Goal: Browse casually: Explore the website without a specific task or goal

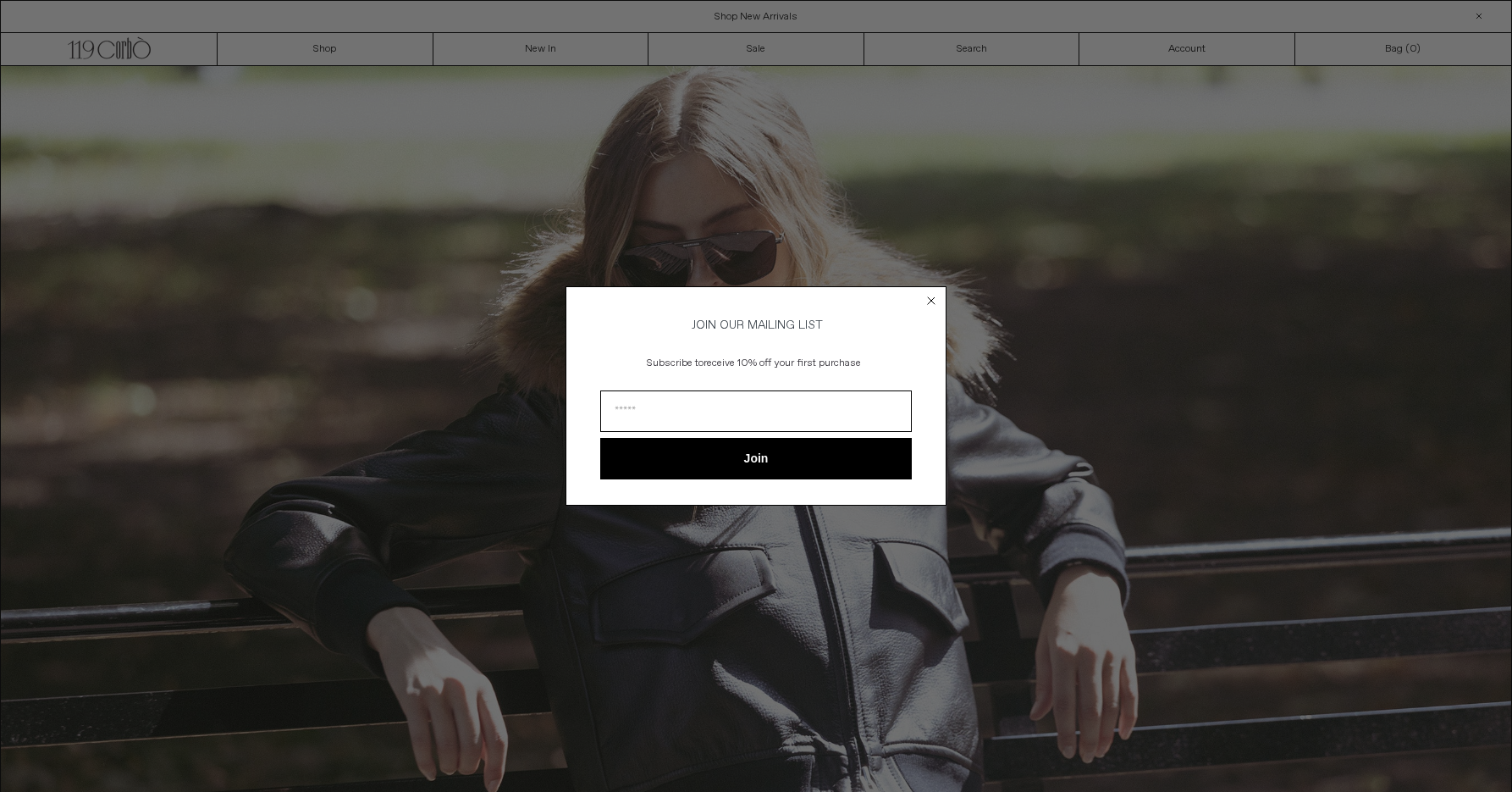
click at [929, 295] on circle "Close dialog" at bounding box center [932, 301] width 16 height 16
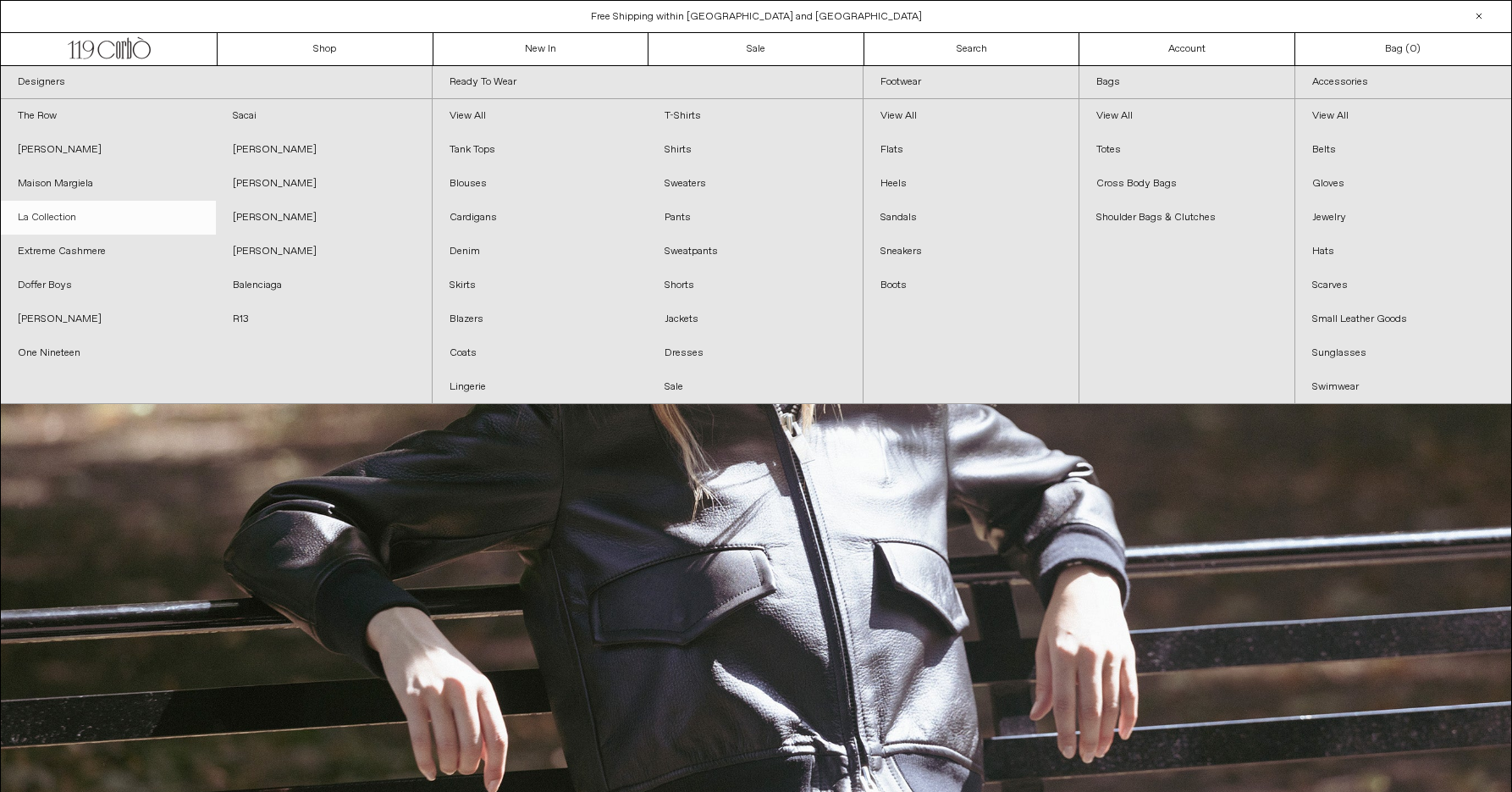
click at [87, 218] on link "La Collection" at bounding box center [108, 218] width 215 height 34
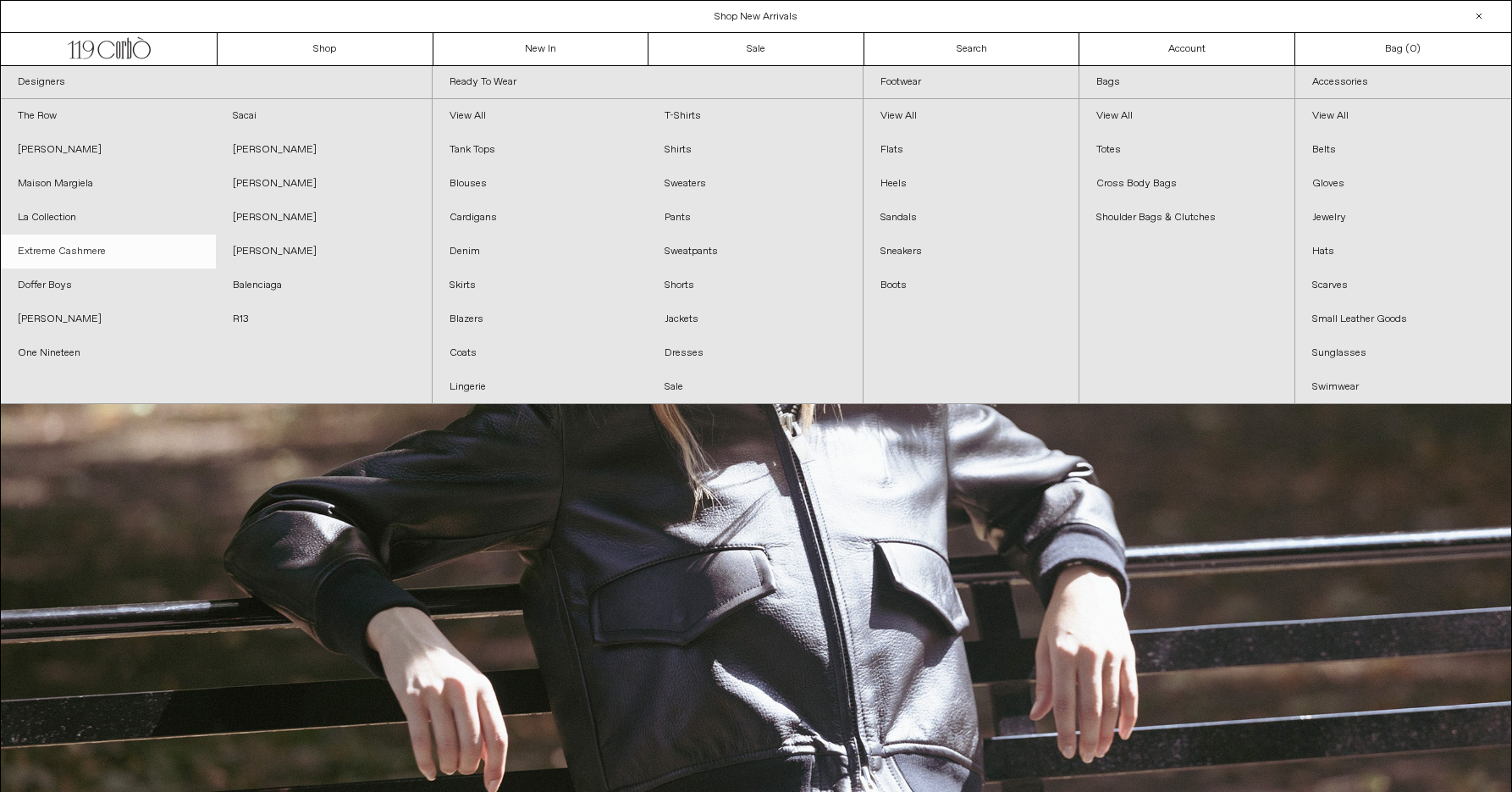
click at [86, 256] on link "Extreme Cashmere" at bounding box center [108, 251] width 215 height 34
click at [114, 284] on link "Doffer Boys" at bounding box center [108, 285] width 215 height 34
click at [251, 319] on link "R13" at bounding box center [323, 319] width 215 height 34
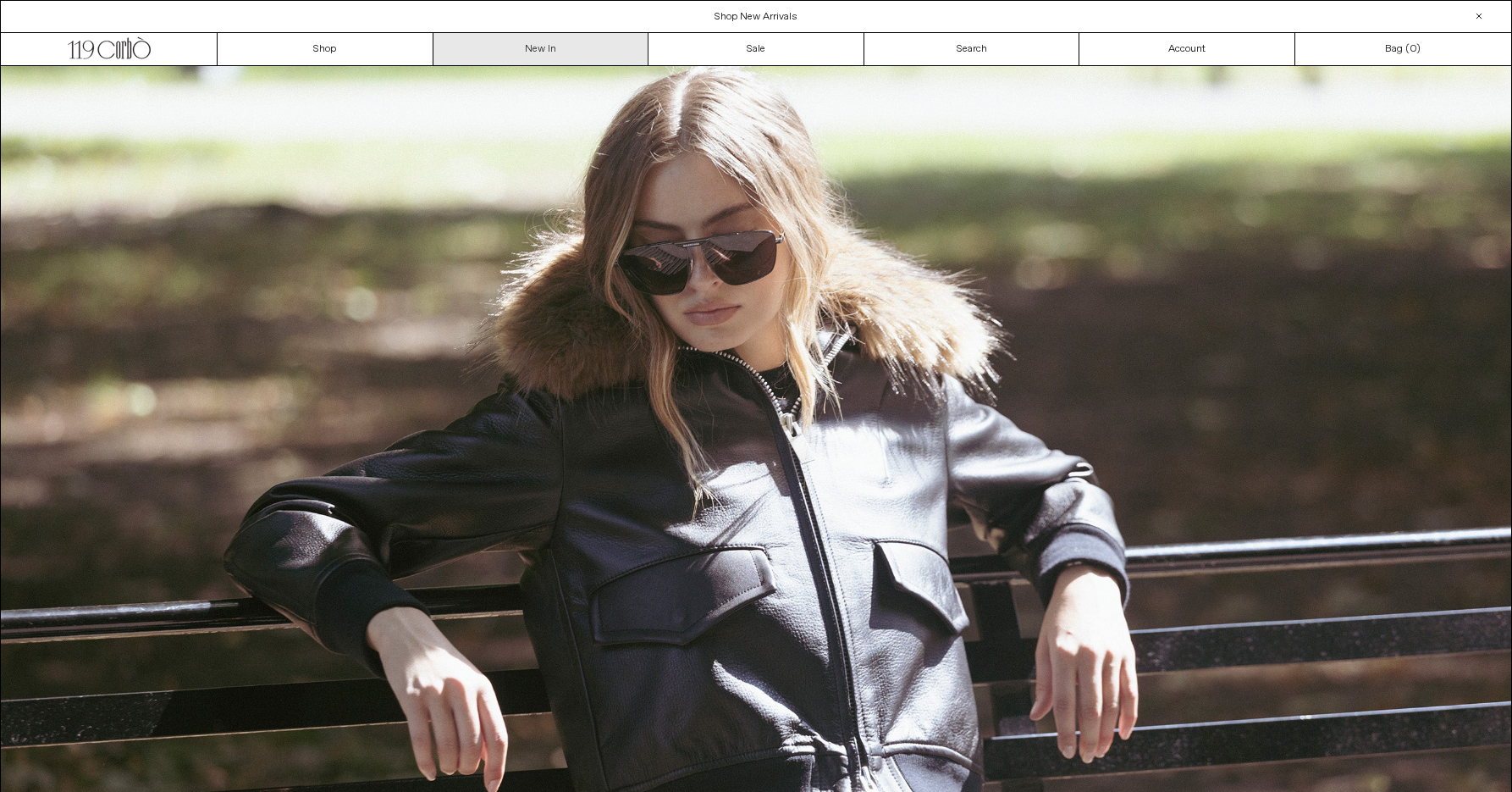
click at [578, 49] on link "New In" at bounding box center [541, 49] width 216 height 32
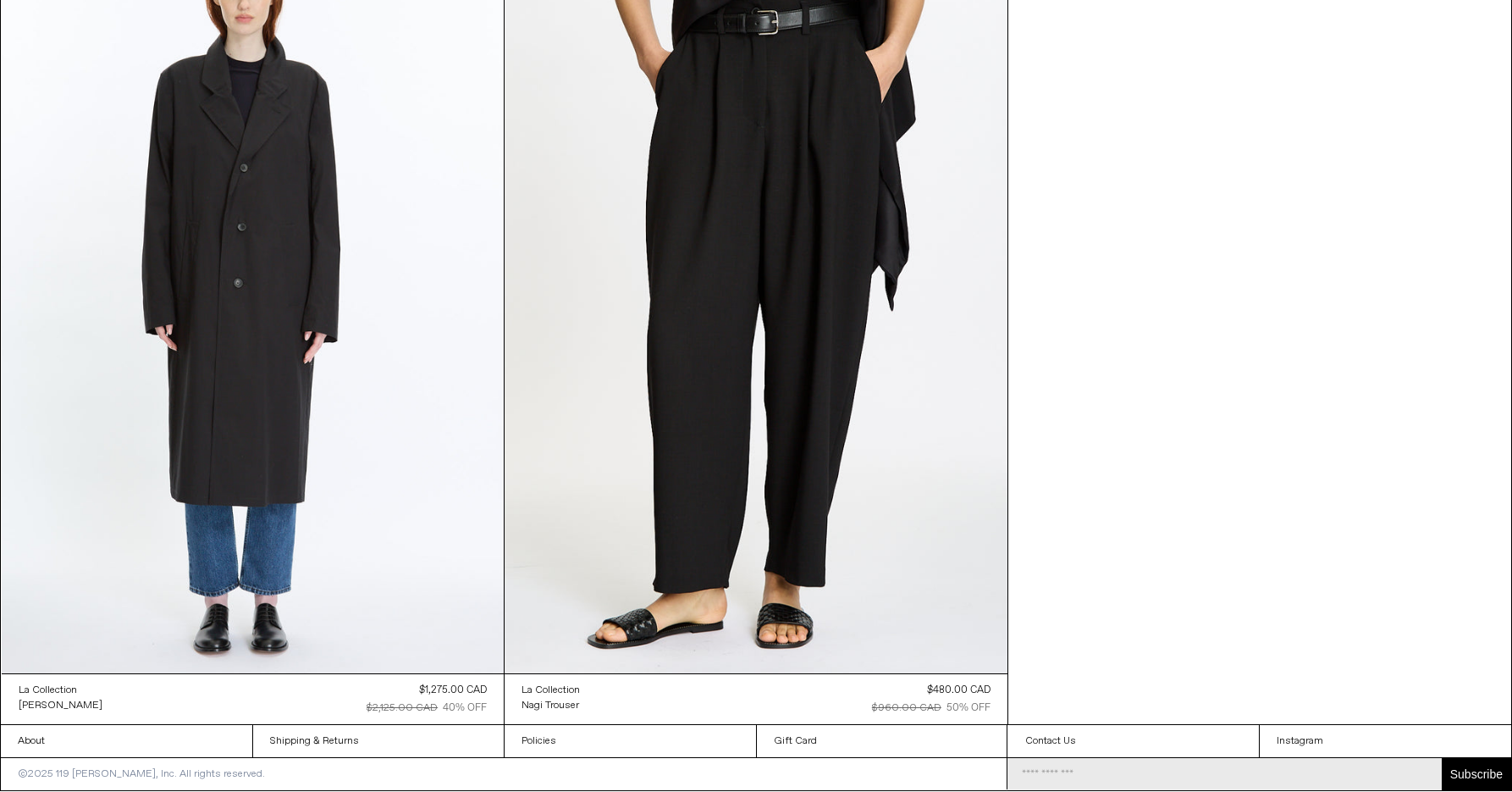
scroll to position [2589, 0]
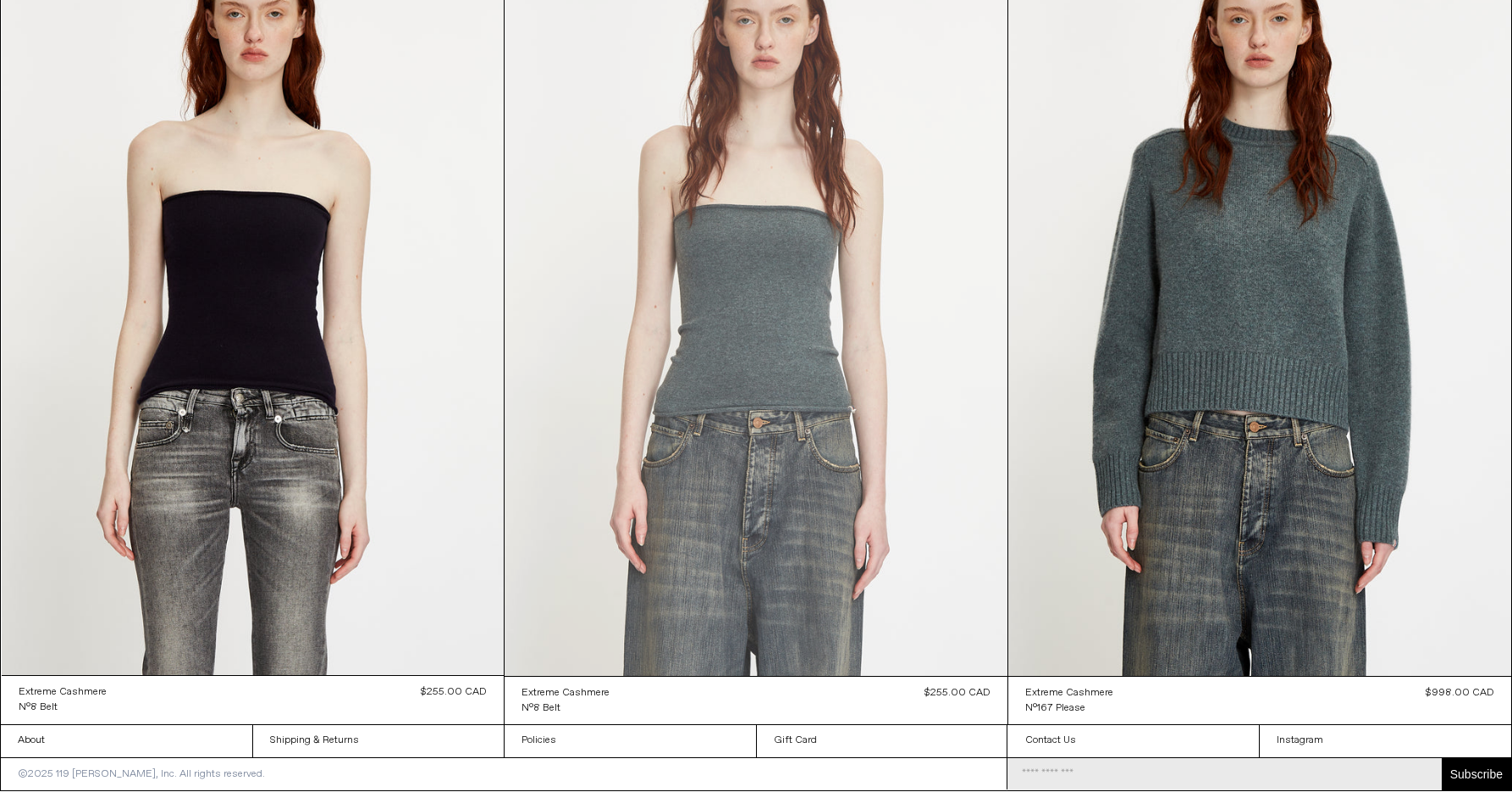
scroll to position [16245, 0]
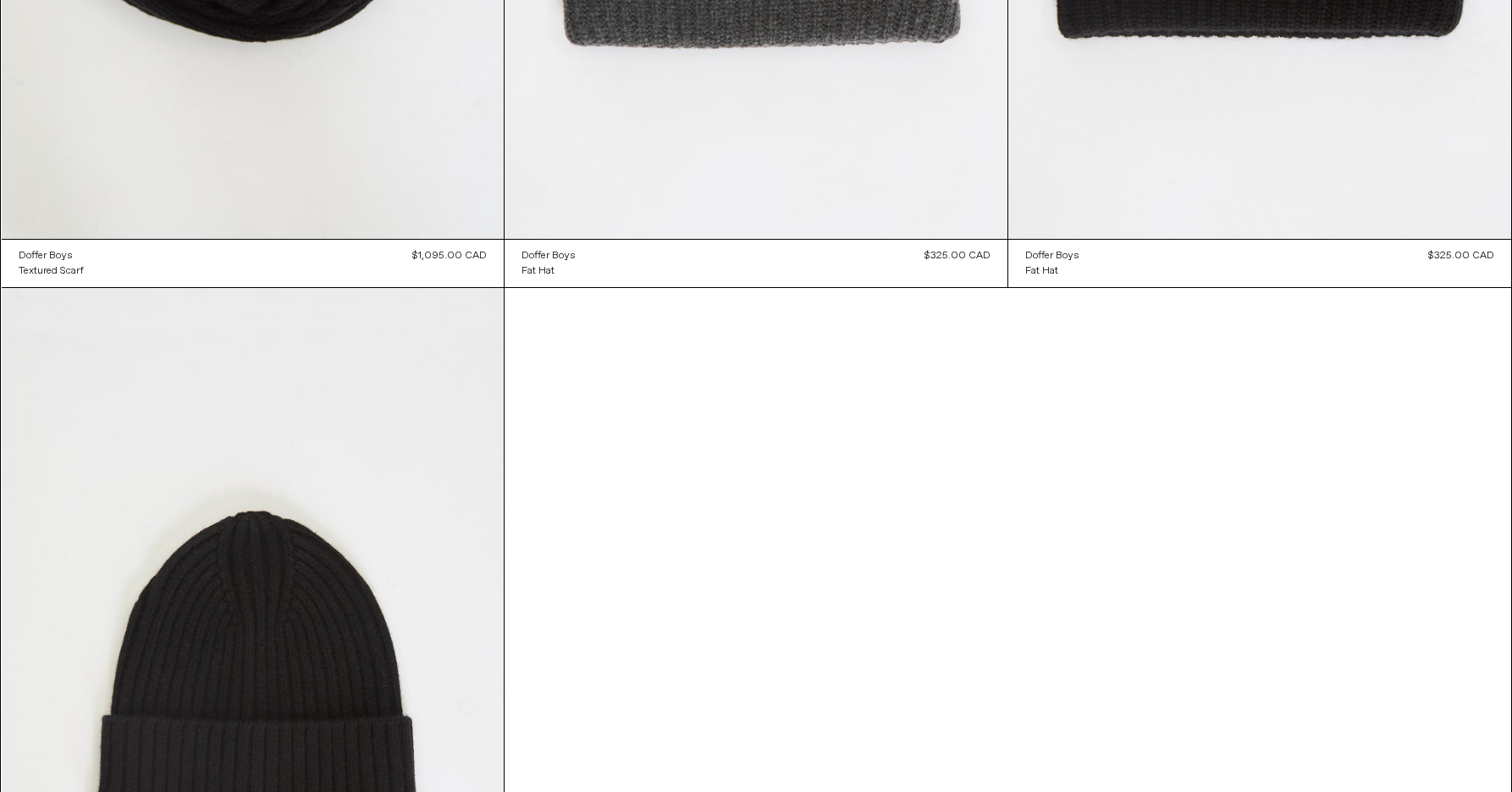
scroll to position [2278, 0]
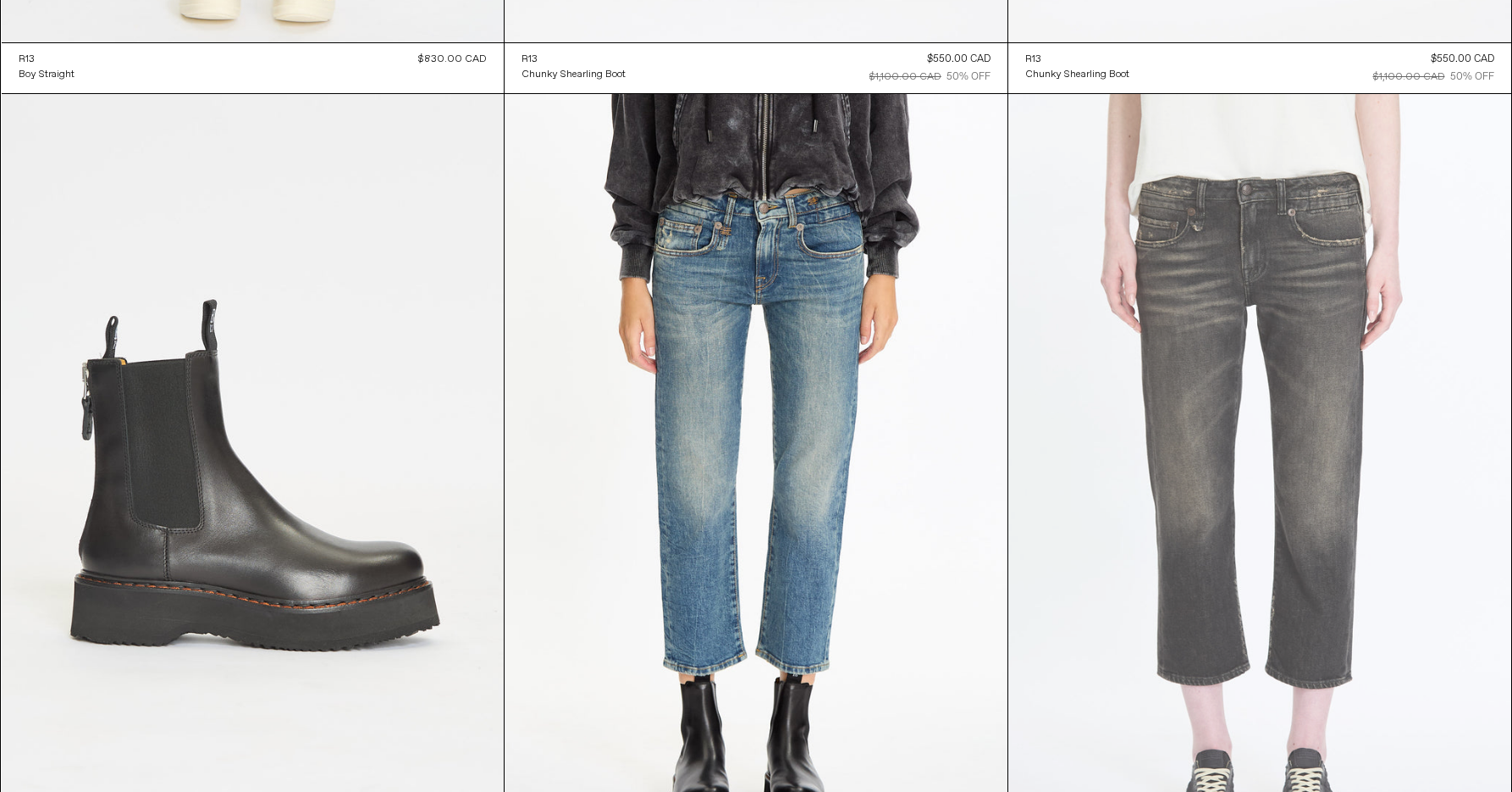
scroll to position [8855, 0]
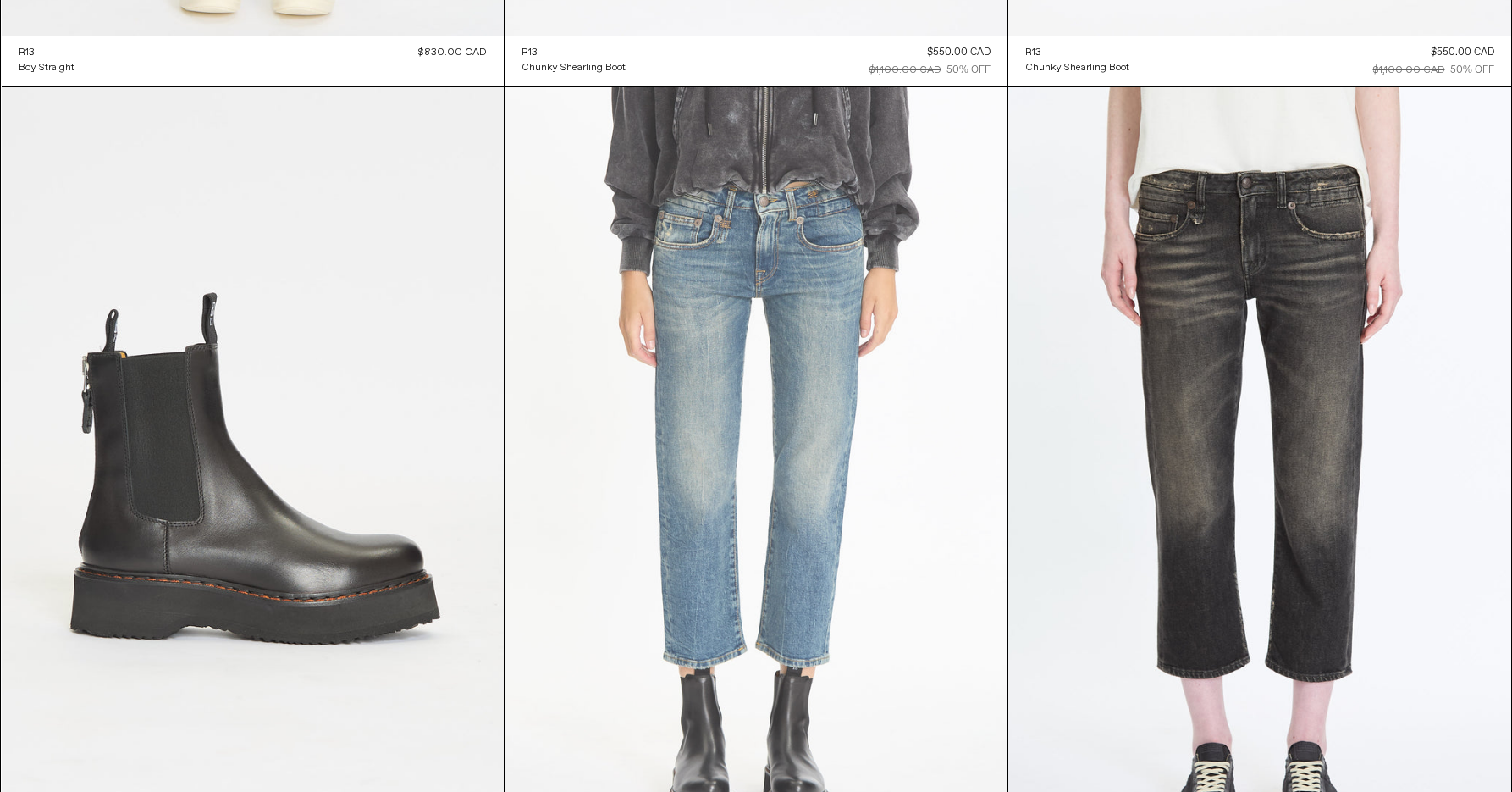
click at [915, 437] on at bounding box center [755, 464] width 503 height 754
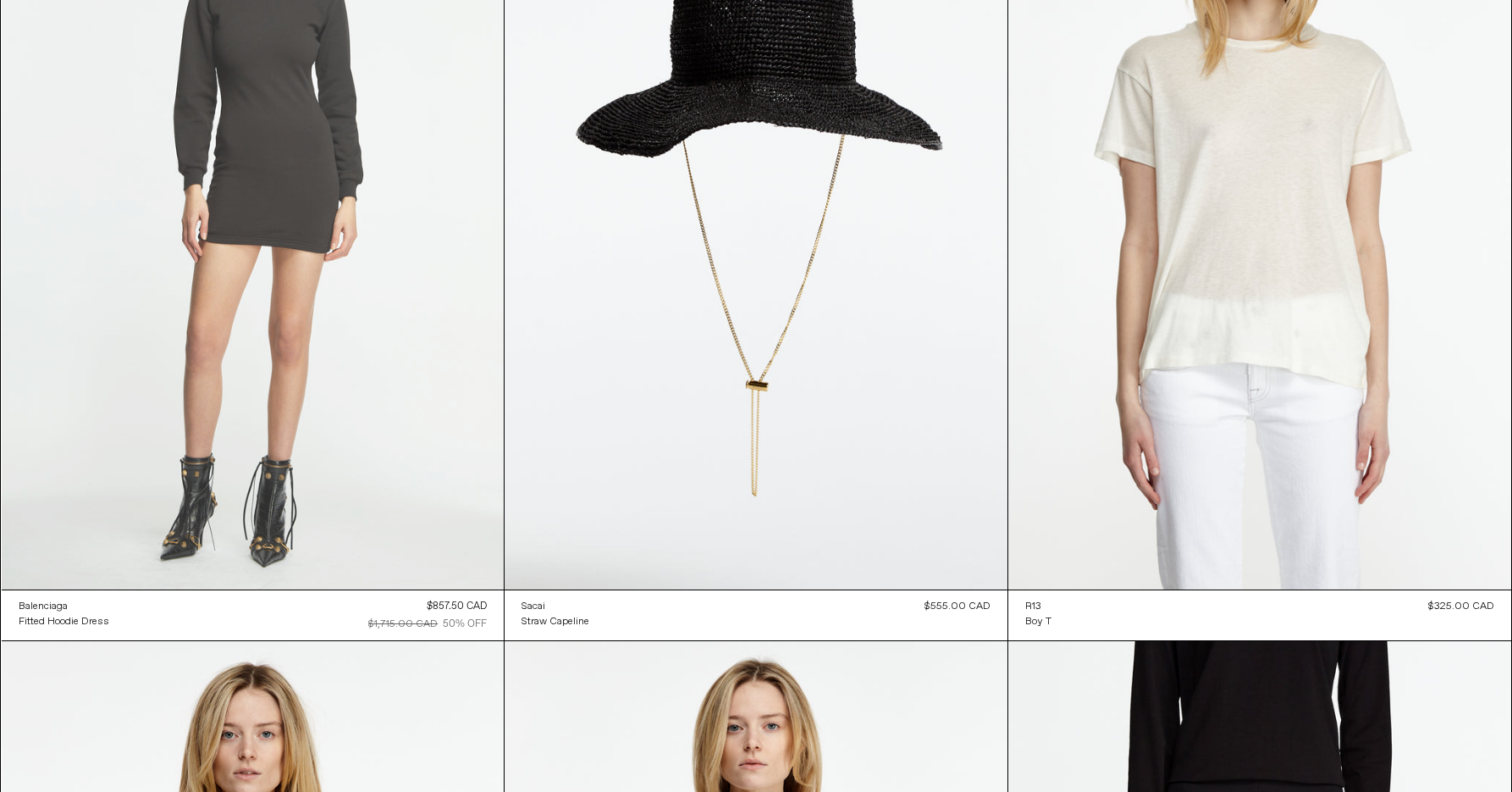
scroll to position [140996, 0]
